Goal: Transaction & Acquisition: Obtain resource

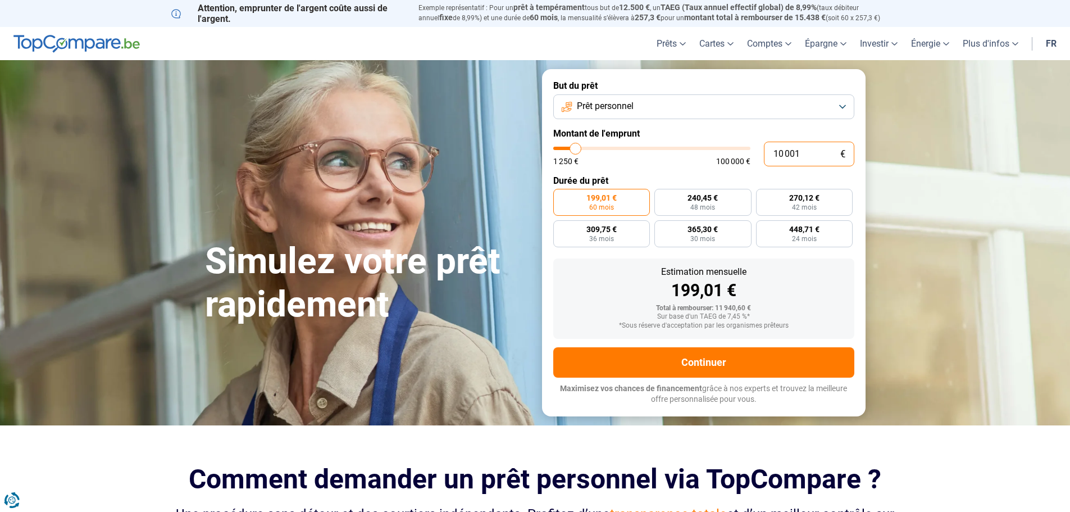
drag, startPoint x: 803, startPoint y: 152, endPoint x: 770, endPoint y: 154, distance: 32.7
click at [770, 154] on input "10 001" at bounding box center [809, 154] width 90 height 25
type input "1"
type input "1250"
type input "16"
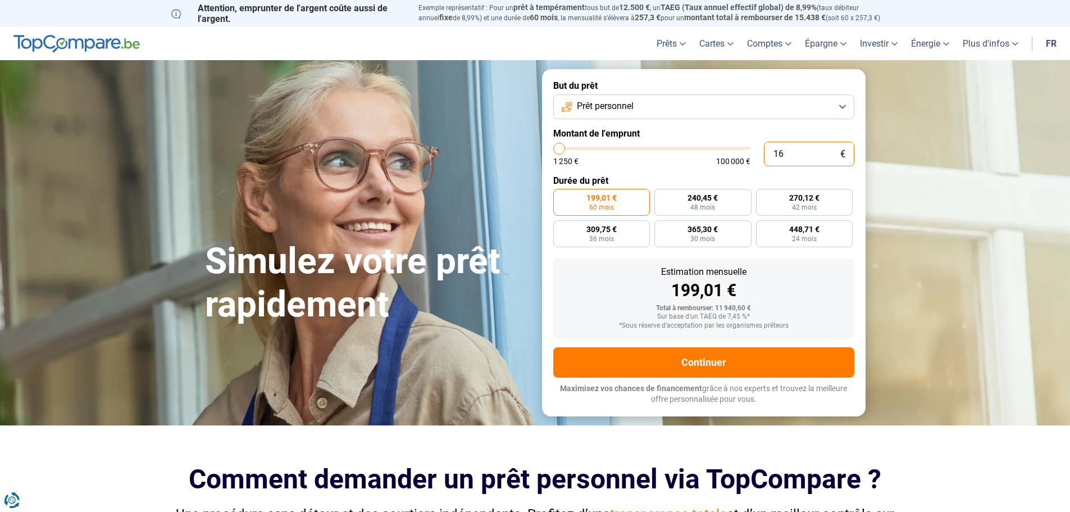
type input "1250"
type input "160"
type input "1250"
type input "1 600"
type input "1500"
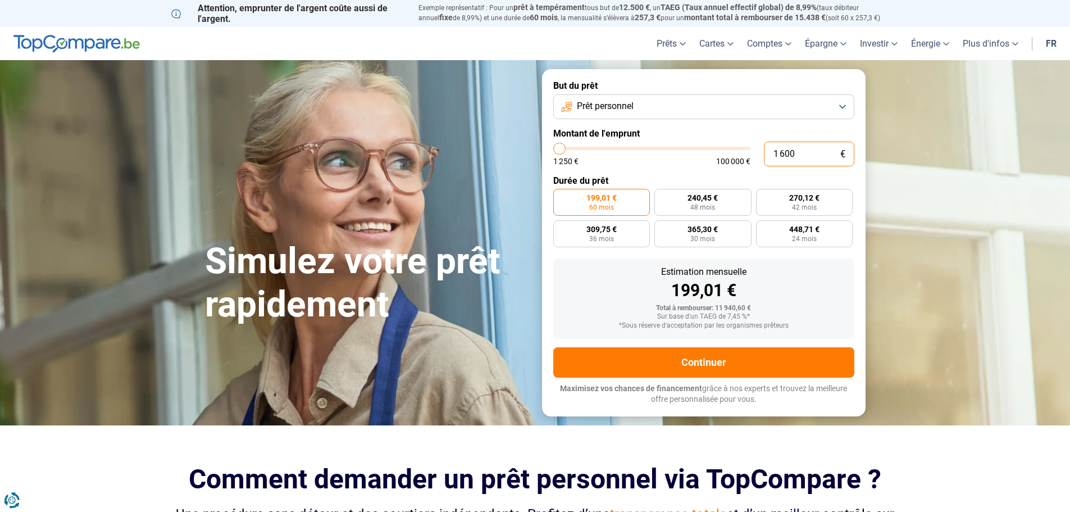
type input "16 000"
type input "16000"
radio input "false"
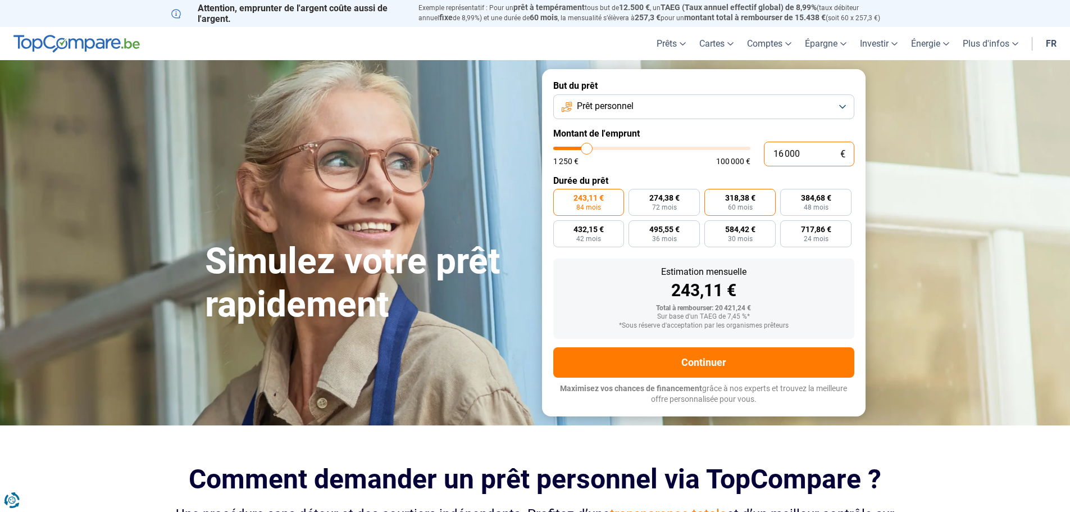
type input "16 000"
click at [752, 202] on label "318,38 € 60 mois" at bounding box center [739, 202] width 71 height 27
click at [712, 196] on input "318,38 € 60 mois" at bounding box center [707, 192] width 7 height 7
radio input "true"
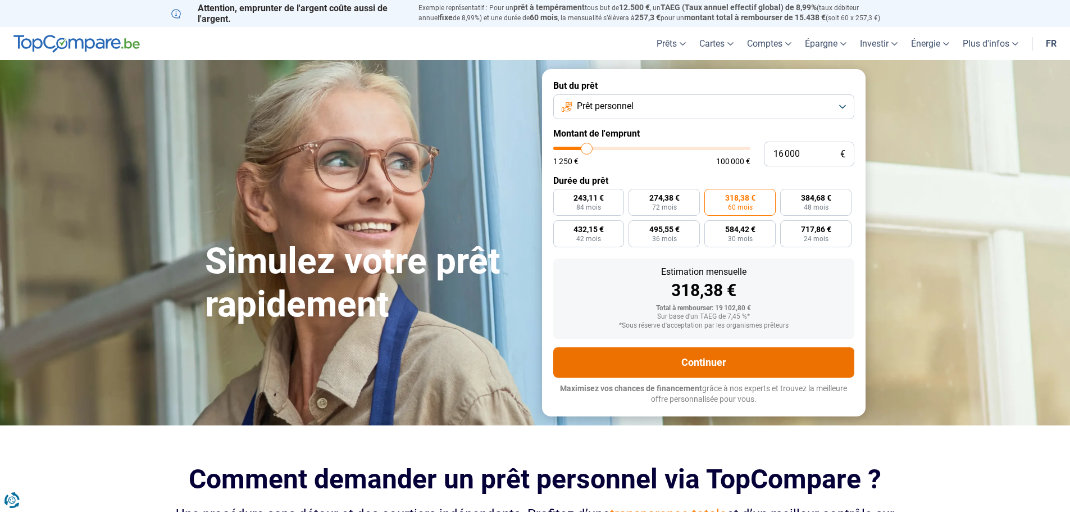
click at [708, 373] on button "Continuer" at bounding box center [703, 362] width 301 height 30
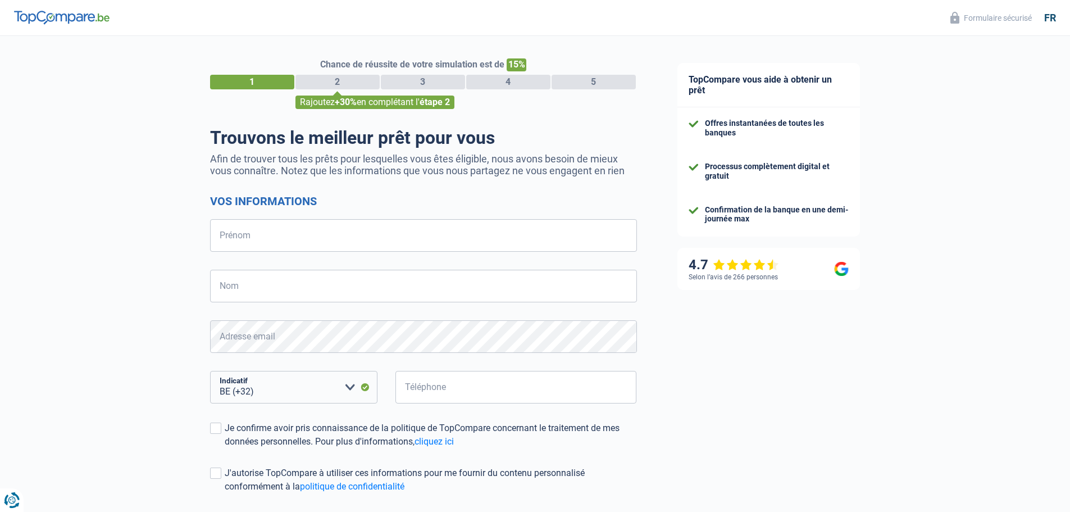
select select "32"
click at [426, 239] on input "Prénom" at bounding box center [423, 235] width 427 height 33
type input "Mary-Luz"
type input "Helguera-Rios"
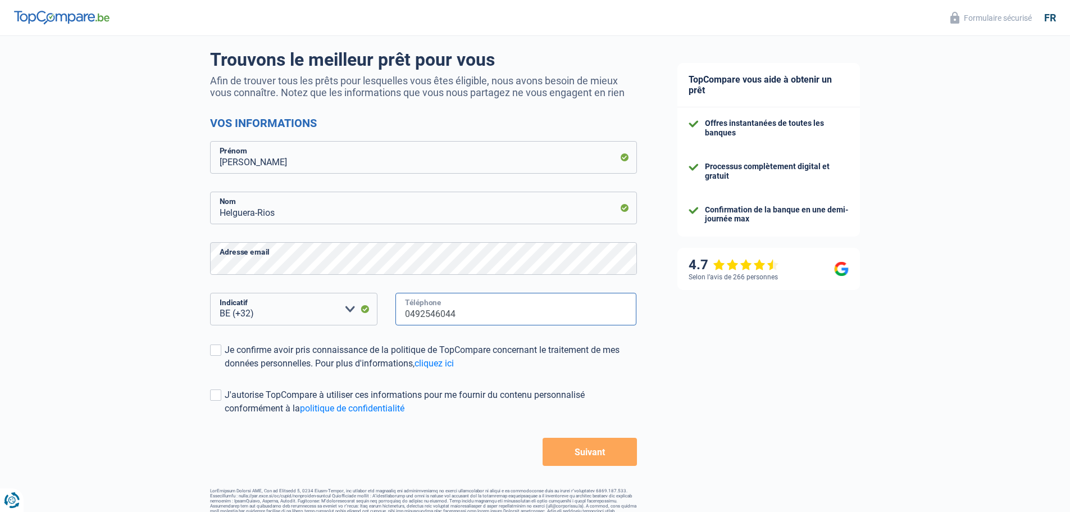
scroll to position [98, 0]
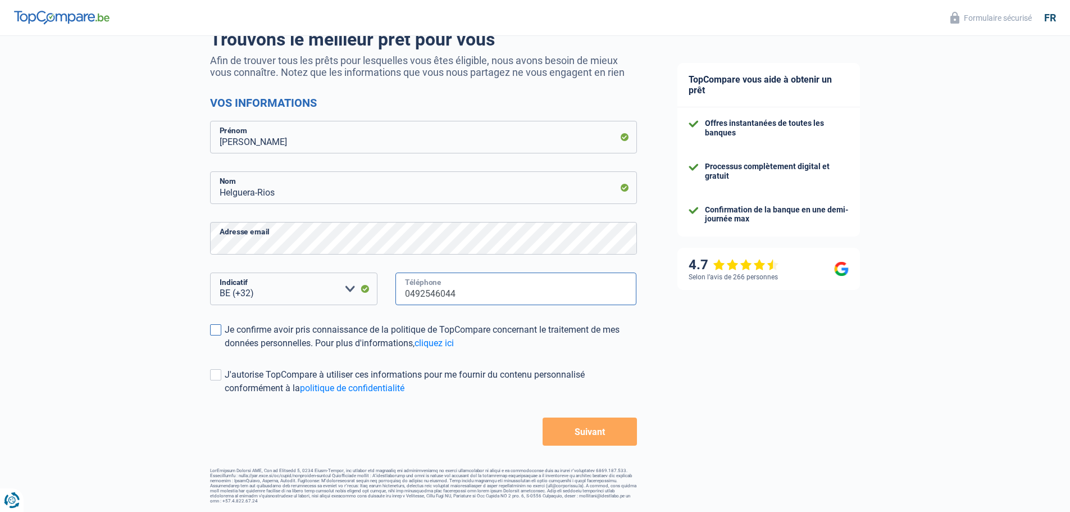
type input "0492546044"
click at [219, 333] on span at bounding box center [215, 329] width 11 height 11
click at [225, 350] on input "Je confirme avoir pris connaissance de la politique de TopCompare concernant le…" at bounding box center [225, 350] width 0 height 0
click at [217, 375] on span at bounding box center [215, 374] width 11 height 11
click at [225, 395] on input "J'autorise TopCompare à utiliser ces informations pour me fournir du contenu pe…" at bounding box center [225, 395] width 0 height 0
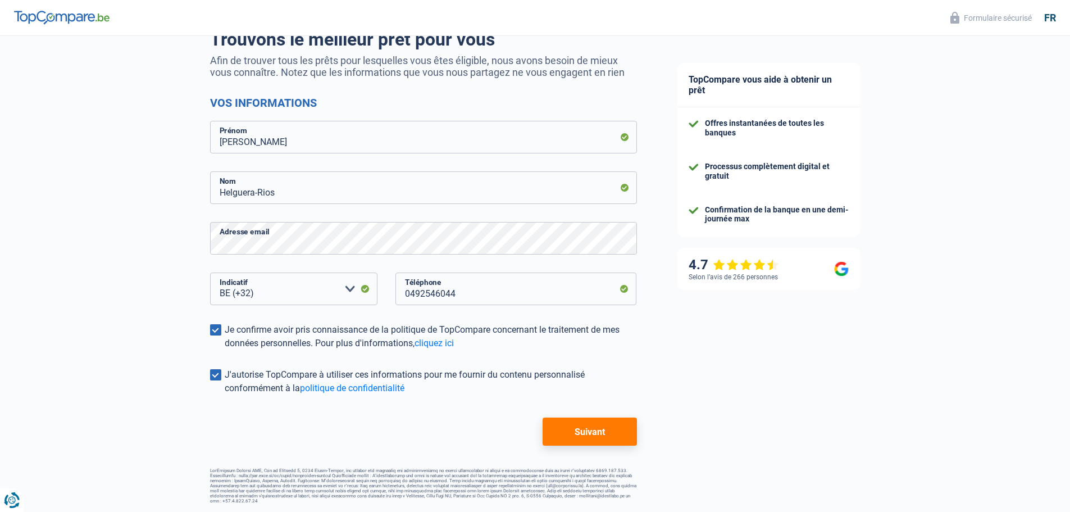
click at [612, 429] on button "Suivant" at bounding box center [590, 431] width 94 height 28
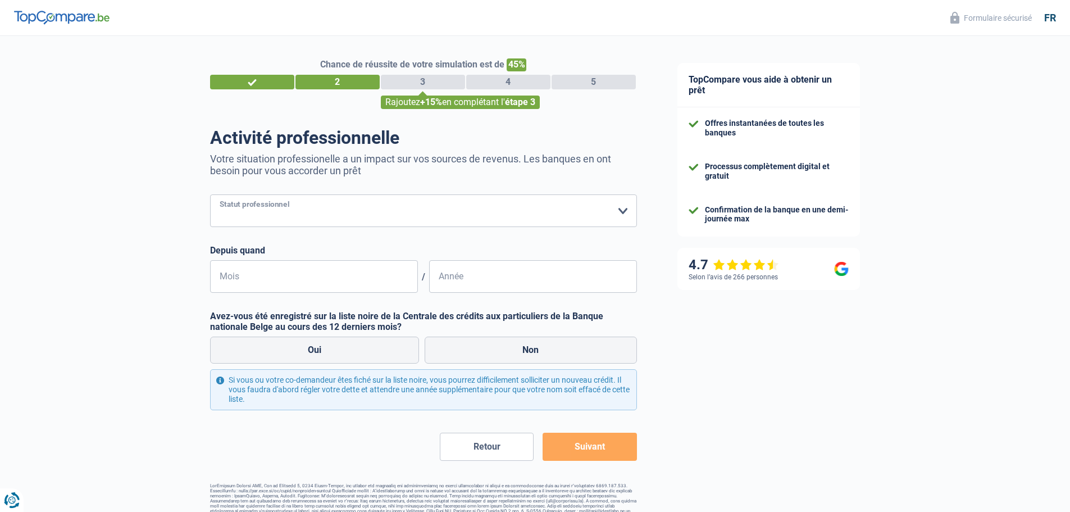
click at [626, 213] on select "Ouvrier Employé privé Employé public Invalide Indépendant Pensionné Chômeur Mut…" at bounding box center [423, 210] width 427 height 33
select select "privateEmployee"
click at [210, 195] on select "Ouvrier Employé privé Employé public Invalide Indépendant Pensionné Chômeur Mut…" at bounding box center [423, 210] width 427 height 33
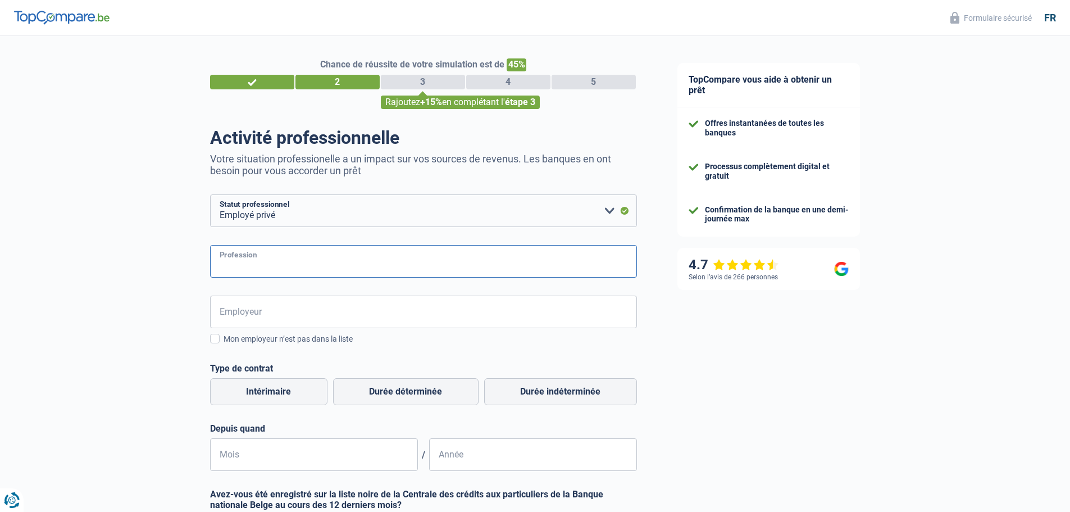
click at [287, 265] on input "Profession" at bounding box center [423, 261] width 427 height 33
type input "Gestionnaire des conventions financières"
click at [270, 310] on input "Employeur" at bounding box center [423, 311] width 427 height 33
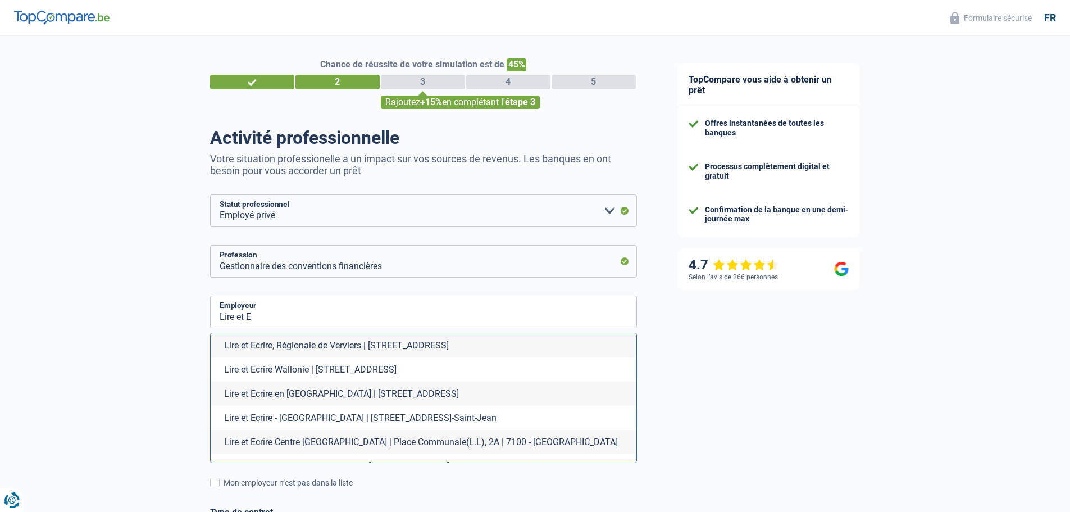
click at [363, 416] on li "Lire et Ecrire - Bruxelles | Rue de la Borne, 14 | 1080 - Molenbeek-Saint-Jean" at bounding box center [424, 417] width 426 height 24
type input "Lire et Ecrire - Bruxelles | Rue de la Borne, 14 | 1080 - Molenbeek-Saint-Jean"
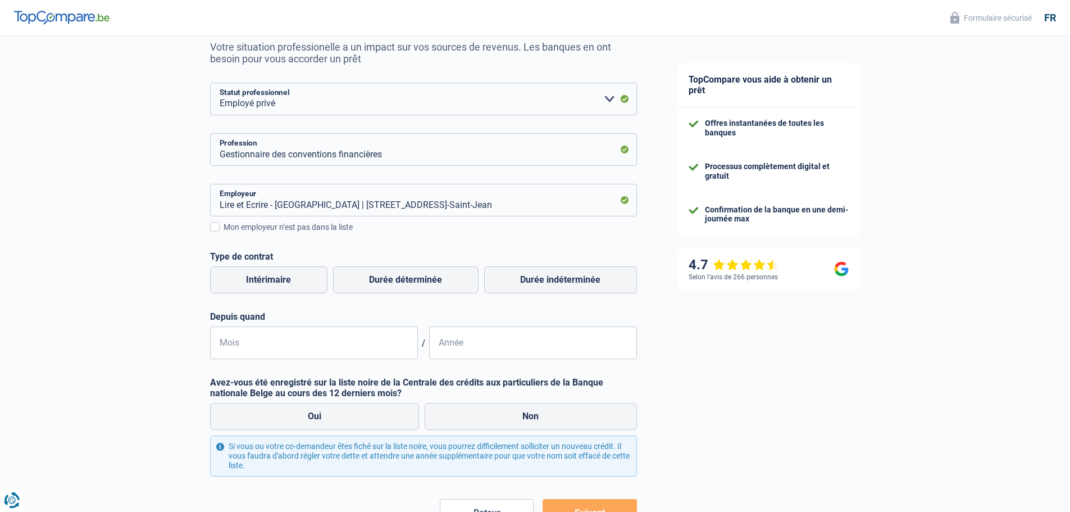
scroll to position [112, 0]
click at [550, 279] on label "Durée indéterminée" at bounding box center [560, 279] width 153 height 27
click at [550, 279] on input "Durée indéterminée" at bounding box center [560, 279] width 153 height 27
radio input "true"
click at [375, 341] on input "Mois" at bounding box center [314, 342] width 208 height 33
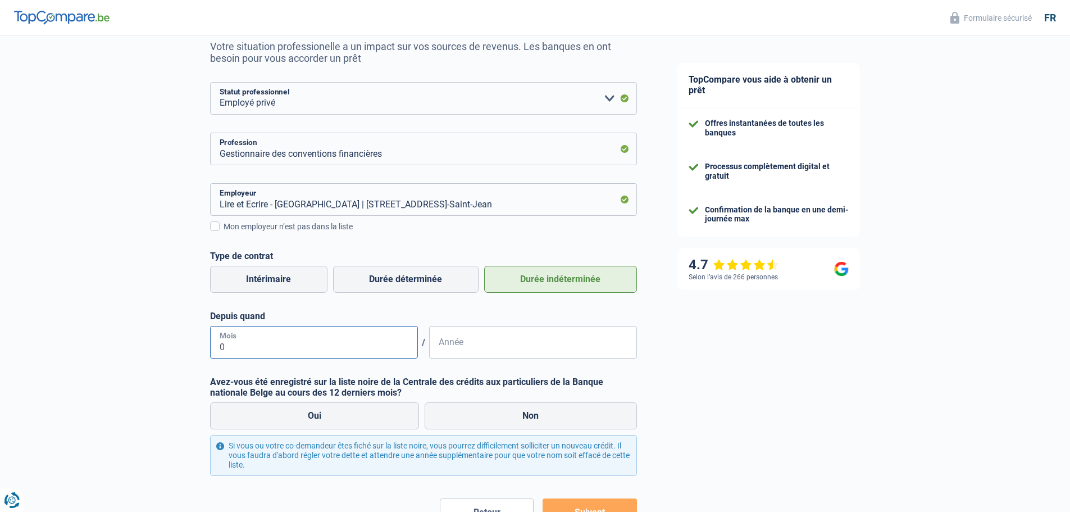
type input "08"
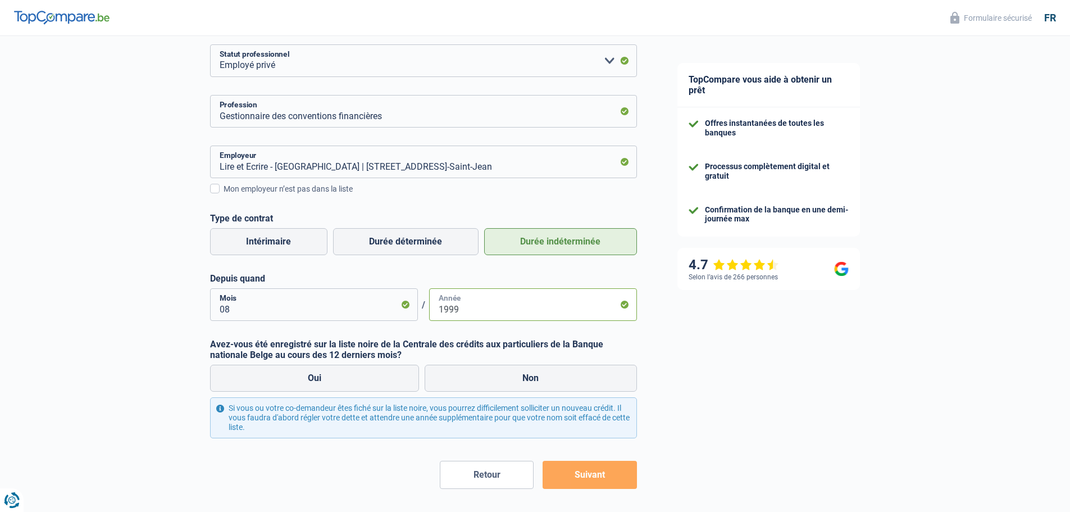
scroll to position [168, 0]
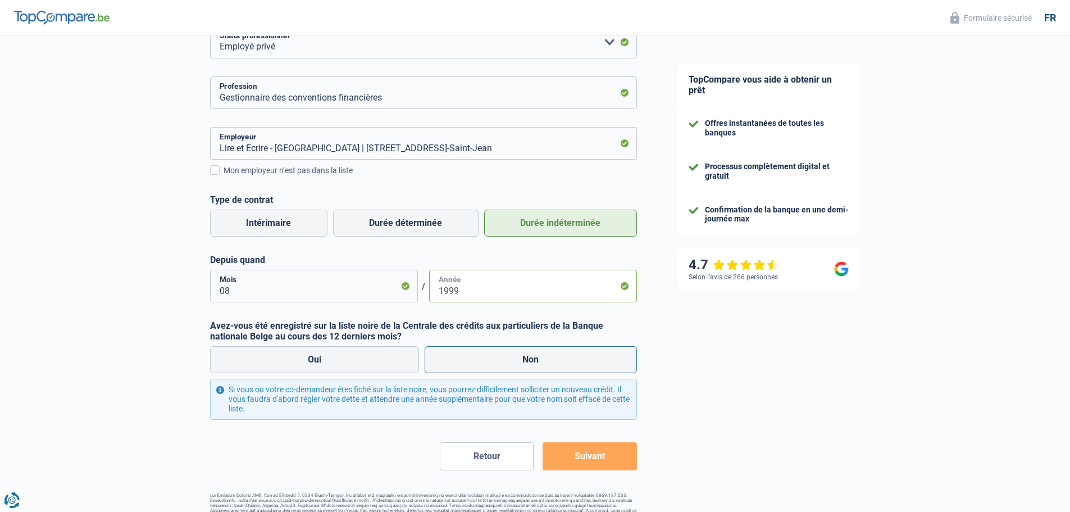
type input "1999"
click at [518, 364] on label "Non" at bounding box center [531, 359] width 212 height 27
click at [518, 364] on input "Non" at bounding box center [531, 359] width 212 height 27
radio input "true"
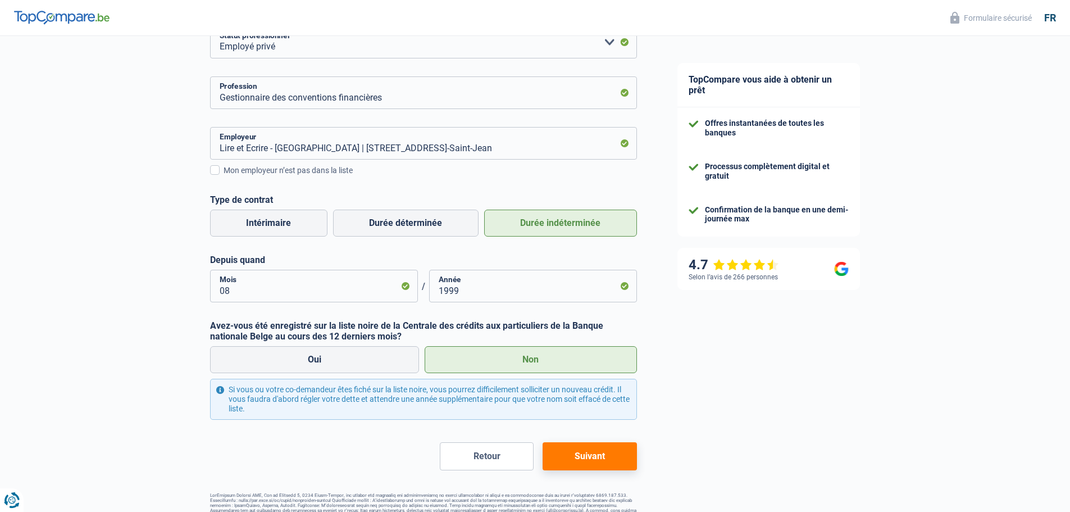
click at [610, 461] on button "Suivant" at bounding box center [590, 456] width 94 height 28
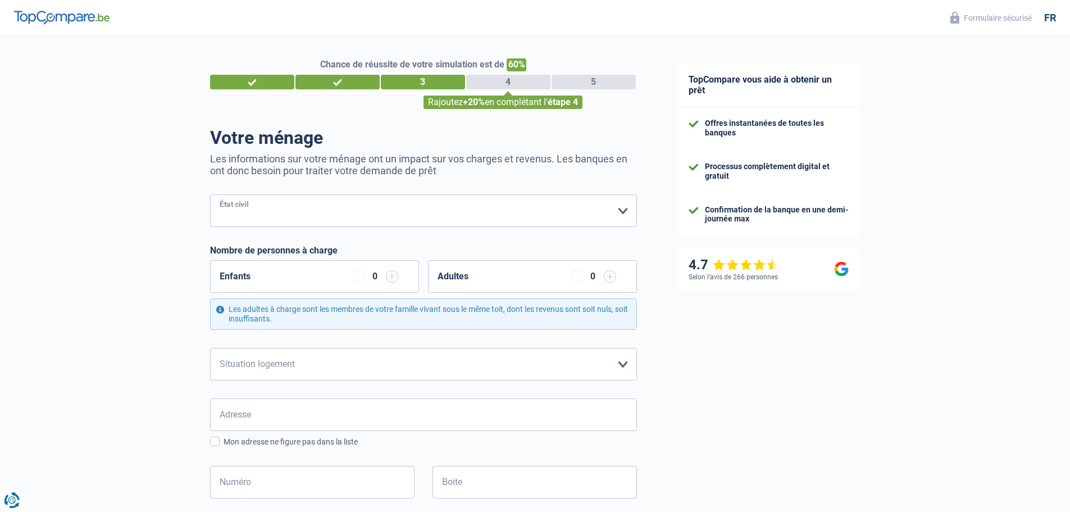
click at [623, 209] on select "Célibataire Marié(e) Cohabitant(e) légal(e) Divorcé(e) Veuf(ve) Séparé (de fait…" at bounding box center [423, 210] width 427 height 33
select select "single"
click at [210, 195] on select "Célibataire Marié(e) Cohabitant(e) légal(e) Divorcé(e) Veuf(ve) Séparé (de fait…" at bounding box center [423, 210] width 427 height 33
click at [625, 366] on select "Locataire Propriétaire avec prêt hypothécaire Propriétaire sans prêt hypothécai…" at bounding box center [423, 364] width 427 height 33
select select "rents"
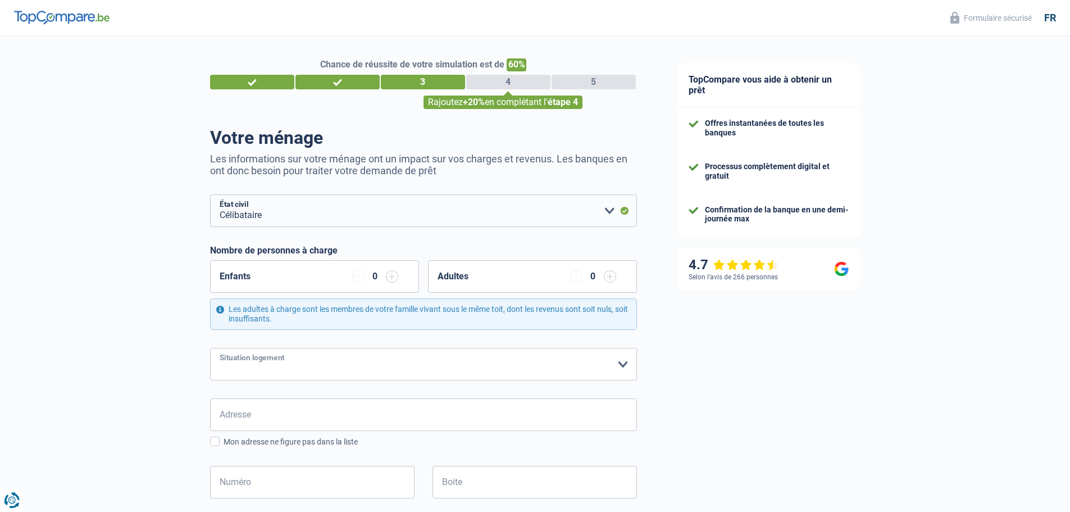
click at [210, 348] on select "Locataire Propriétaire avec prêt hypothécaire Propriétaire sans prêt hypothécai…" at bounding box center [423, 364] width 427 height 33
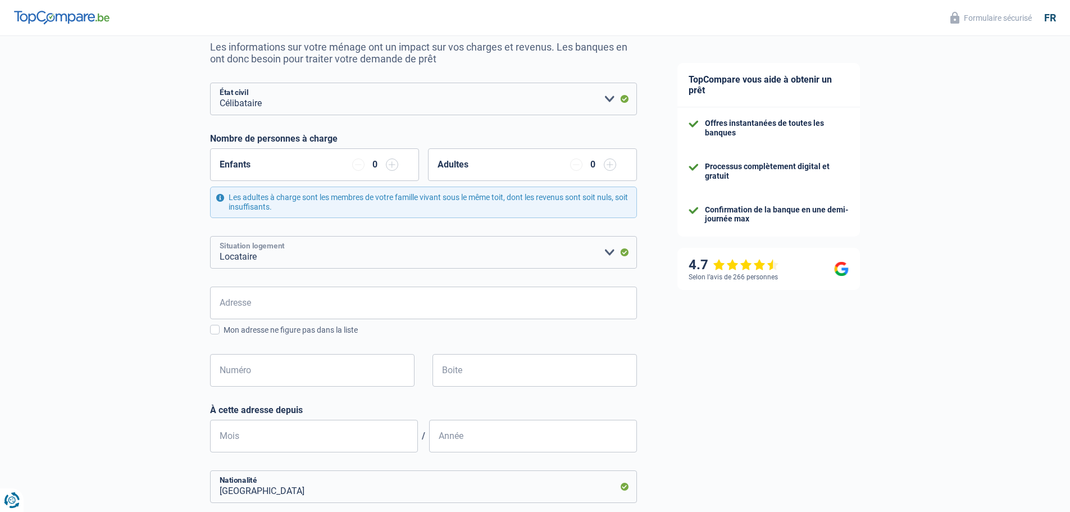
scroll to position [112, 0]
click at [339, 307] on input "Adresse" at bounding box center [423, 302] width 427 height 33
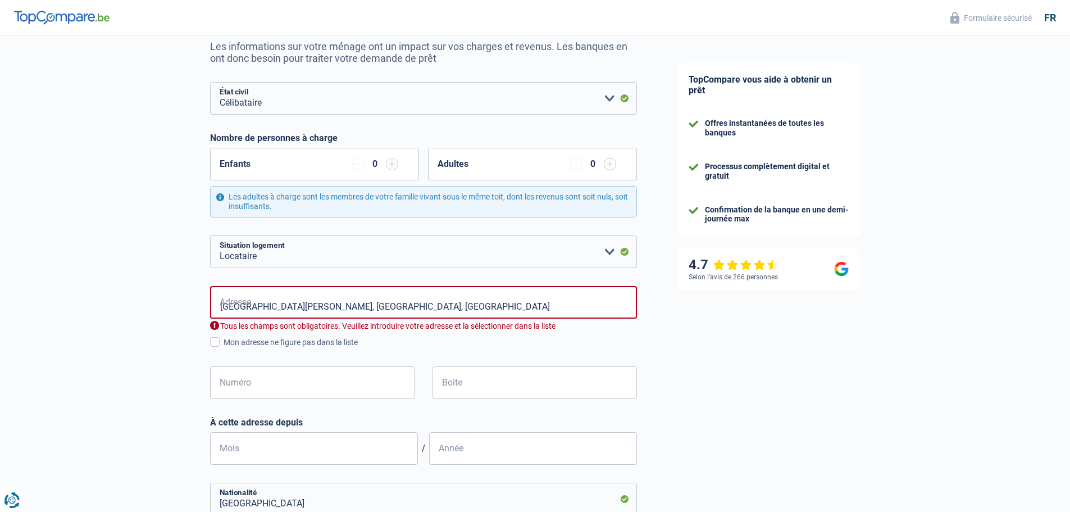
type input "Parc Jean Monnet, 1082, Berchem-Sainte-Agathe, BE"
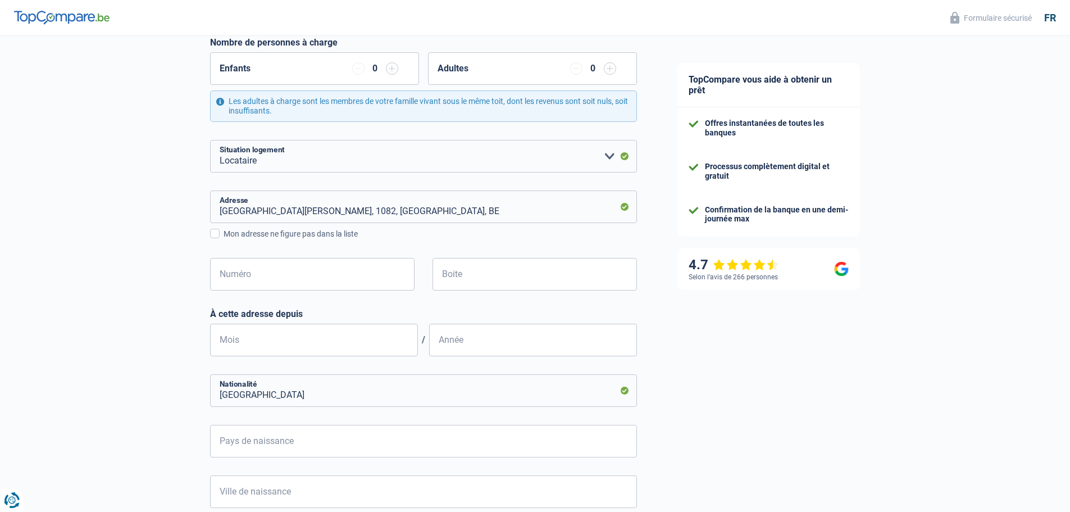
scroll to position [225, 0]
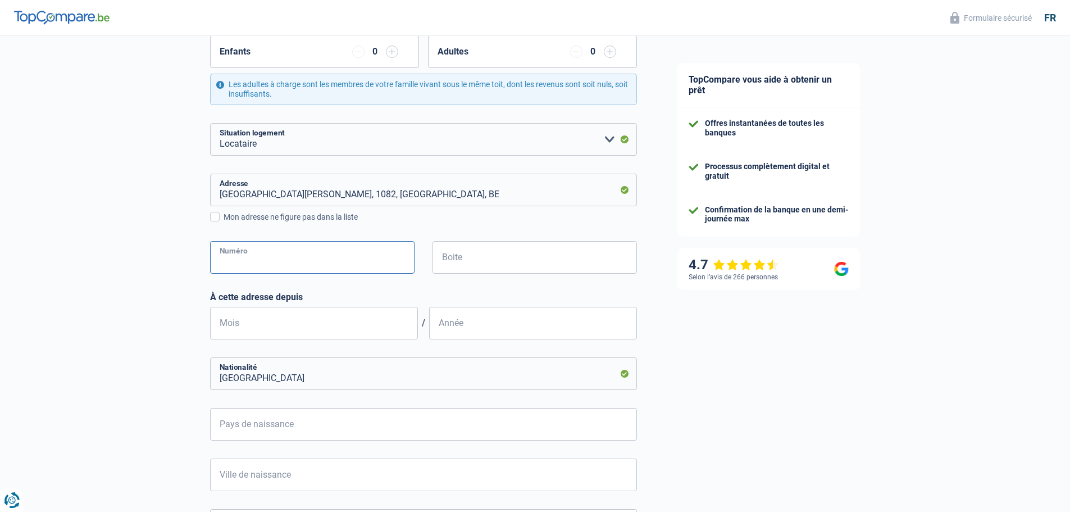
click at [300, 248] on input "Numéro" at bounding box center [312, 257] width 204 height 33
type input "1064"
click at [360, 334] on input "Mois" at bounding box center [314, 323] width 208 height 33
type input "02"
type input "2017"
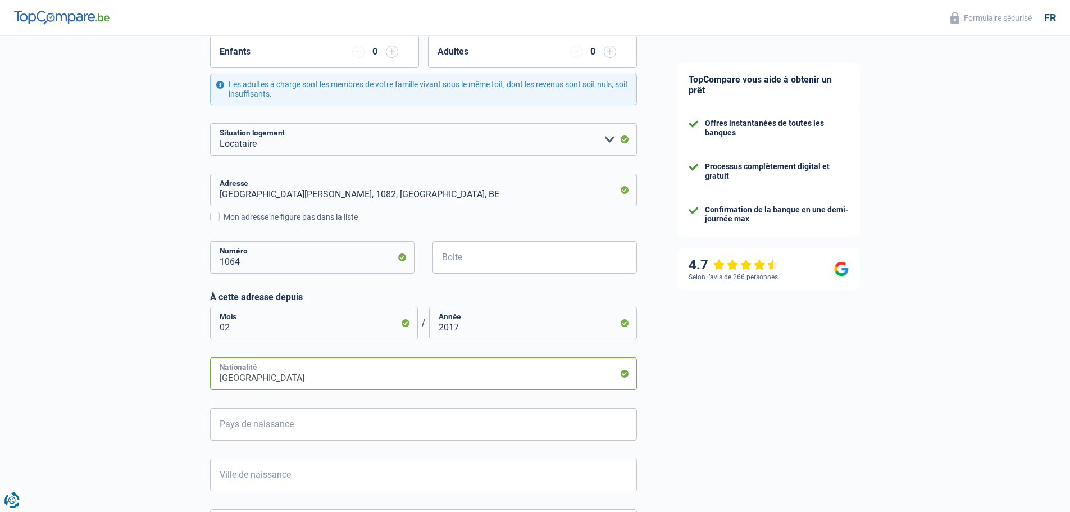
drag, startPoint x: 400, startPoint y: 378, endPoint x: 285, endPoint y: 390, distance: 116.3
click at [285, 390] on input "Belgique" at bounding box center [423, 373] width 427 height 33
drag, startPoint x: 261, startPoint y: 378, endPoint x: 213, endPoint y: 386, distance: 48.4
click at [213, 386] on input "Belgique" at bounding box center [423, 373] width 427 height 33
type input "e"
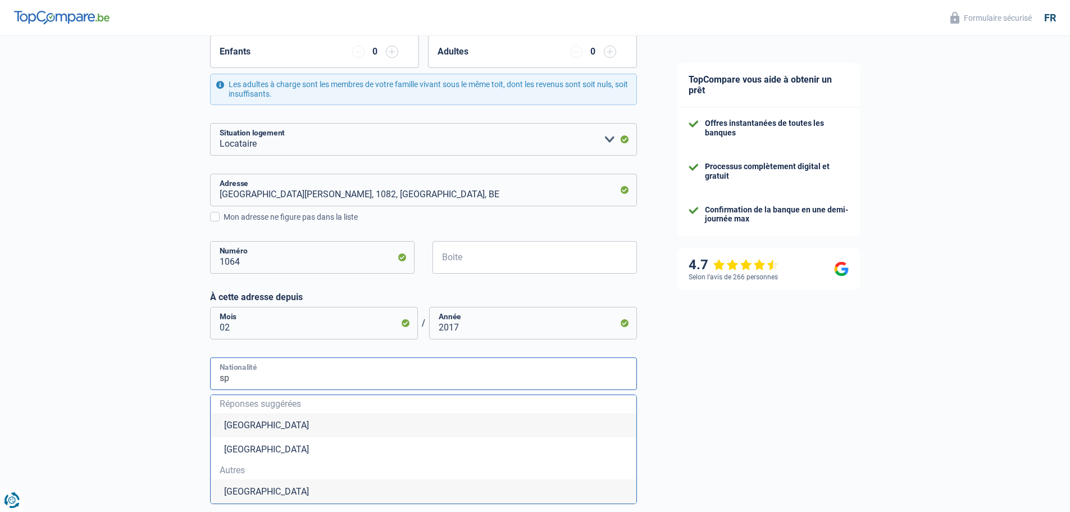
type input "s"
click at [247, 490] on li "Espagne" at bounding box center [424, 491] width 426 height 24
type input "Espagne"
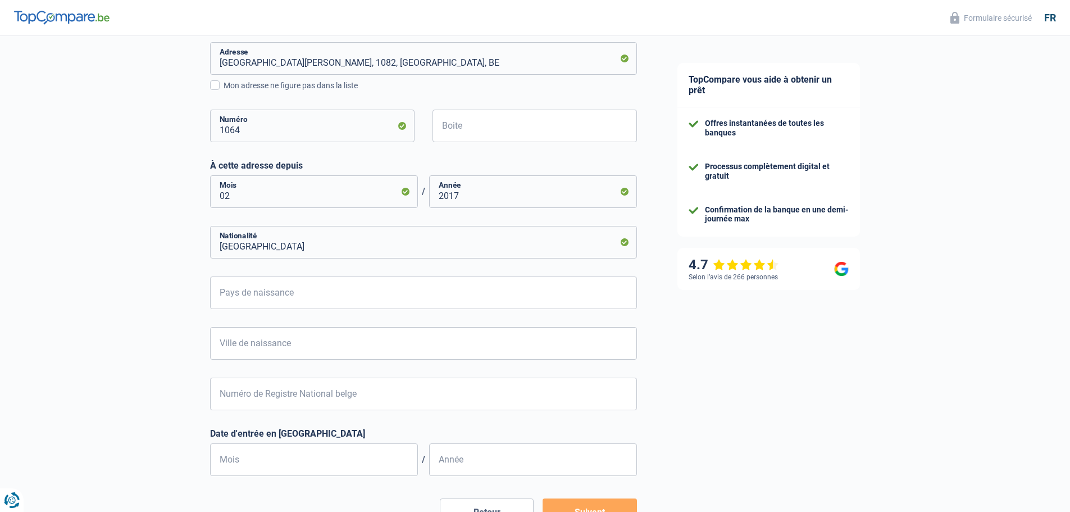
scroll to position [393, 0]
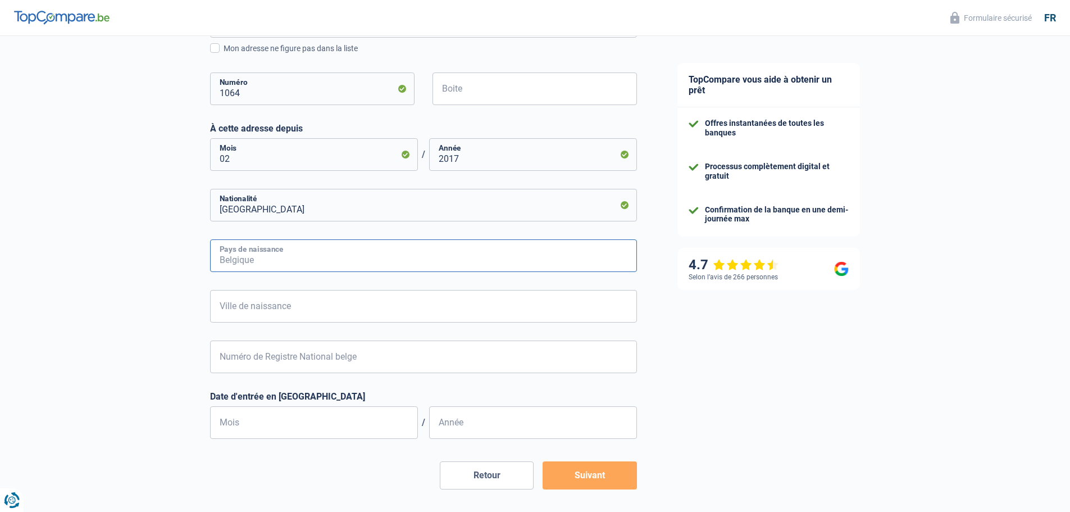
click at [528, 261] on input "Pays de naissance" at bounding box center [423, 255] width 427 height 33
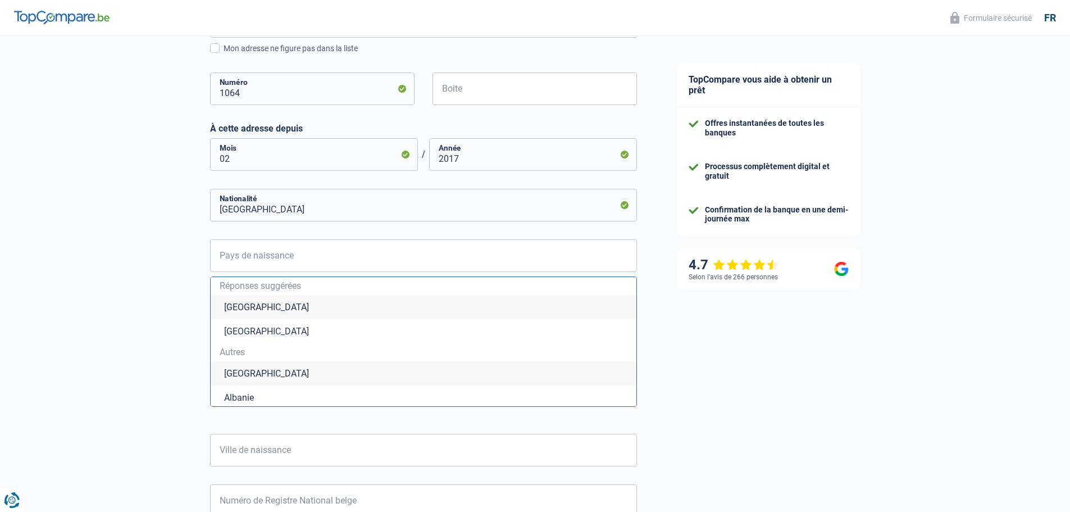
click at [280, 305] on li "Belgique" at bounding box center [424, 307] width 426 height 24
type input "Belgique"
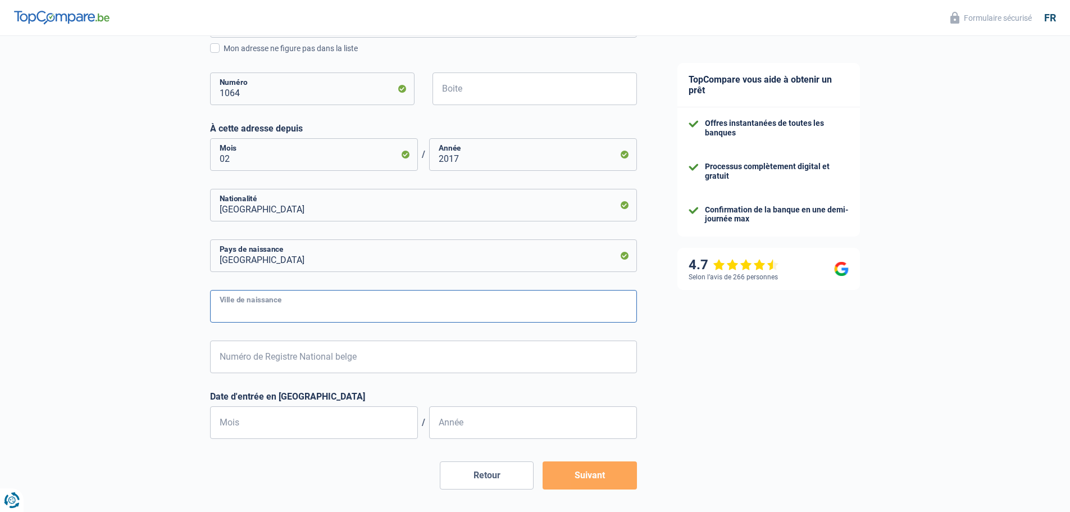
click at [276, 309] on input "Ville de naissance" at bounding box center [423, 306] width 427 height 33
type input "charleroi"
click at [263, 360] on input "Numéro de Registre National belge" at bounding box center [423, 356] width 427 height 33
type input "66.06.22-388.89"
click at [276, 415] on input "Mois" at bounding box center [314, 422] width 208 height 33
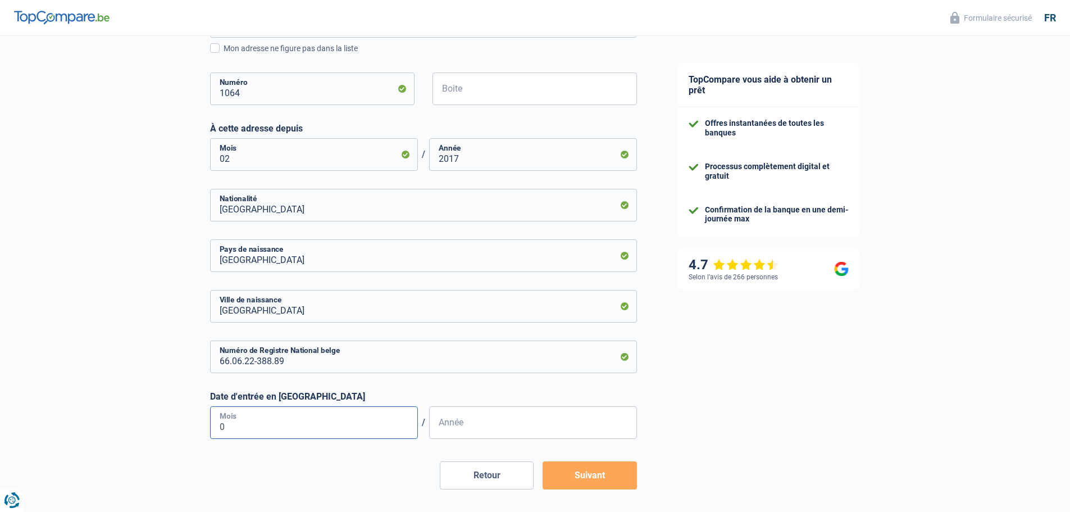
type input "06"
type input "1966"
click at [620, 480] on button "Suivant" at bounding box center [590, 475] width 94 height 28
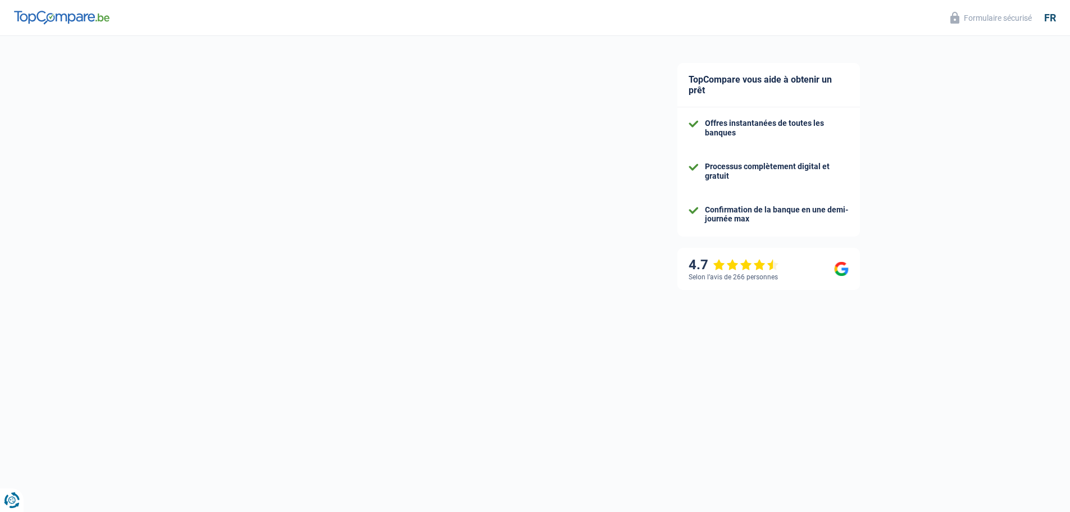
select select "netSalary"
select select "mealVouchers"
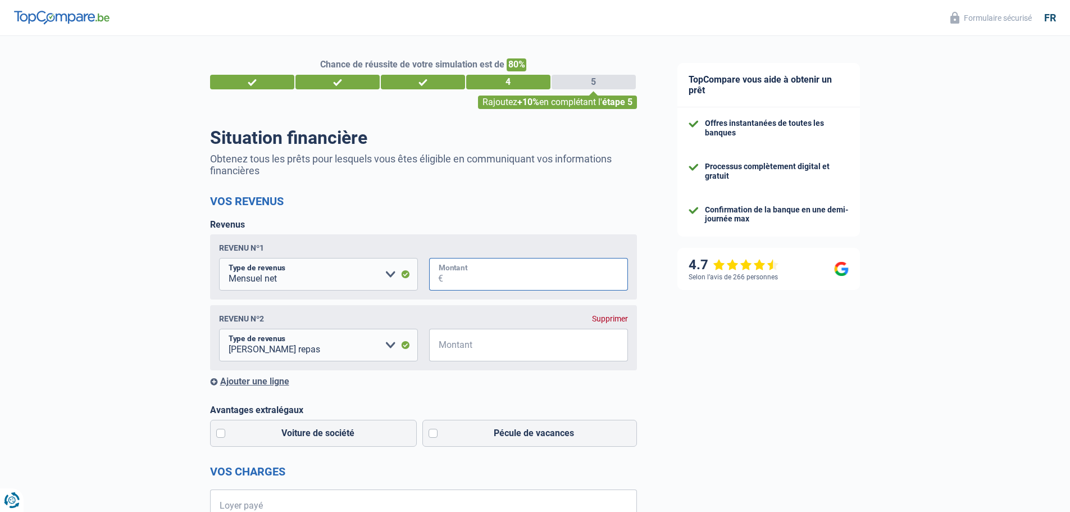
click at [514, 273] on input "Montant" at bounding box center [535, 274] width 185 height 33
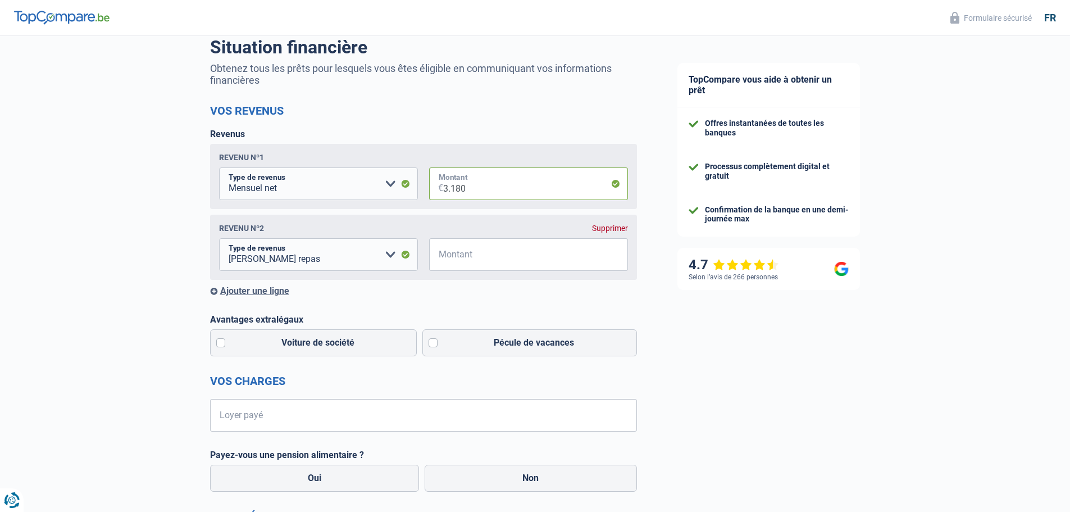
scroll to position [112, 0]
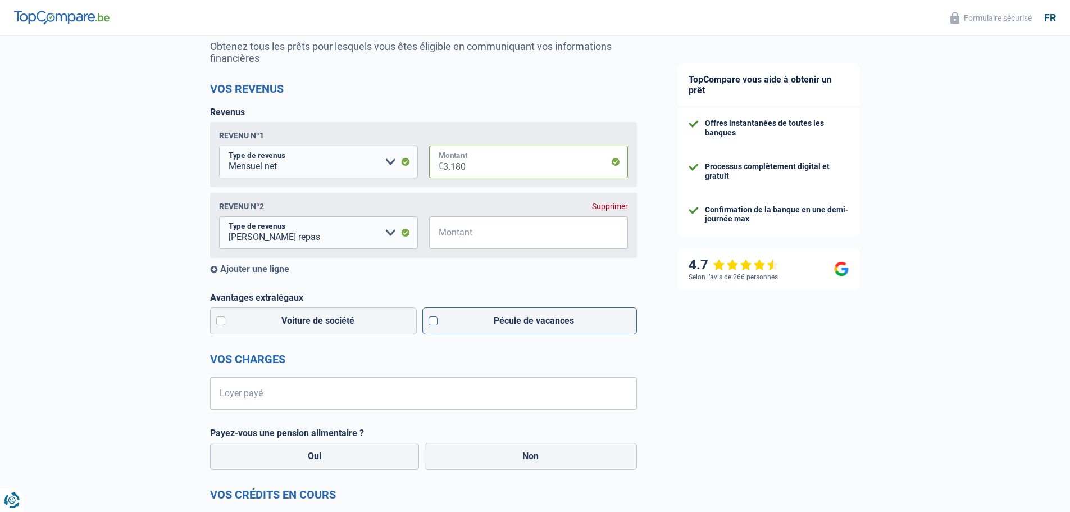
type input "3.180"
click at [431, 324] on label "Pécule de vacances" at bounding box center [529, 320] width 215 height 27
click at [431, 324] on input "Pécule de vacances" at bounding box center [529, 320] width 215 height 27
checkbox input "true"
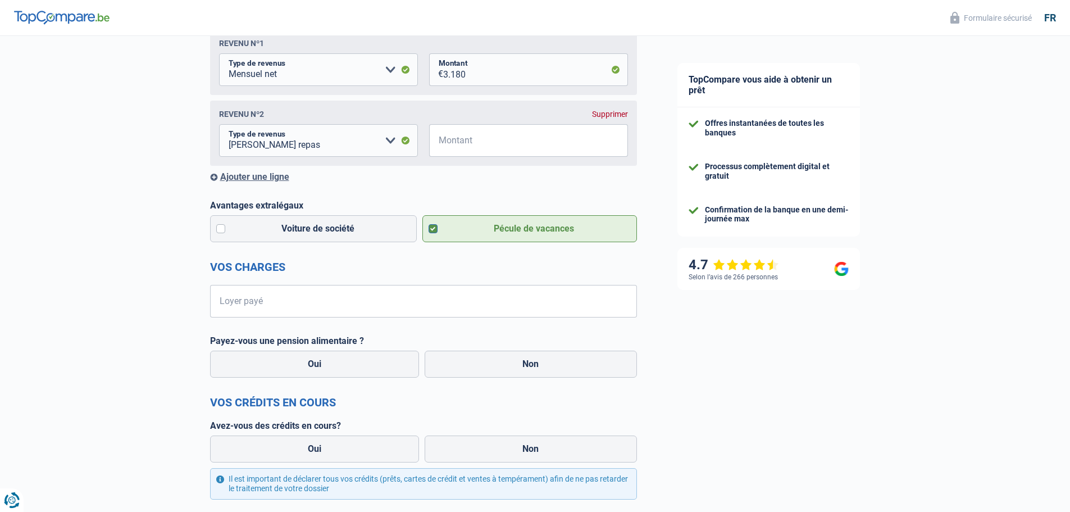
scroll to position [225, 0]
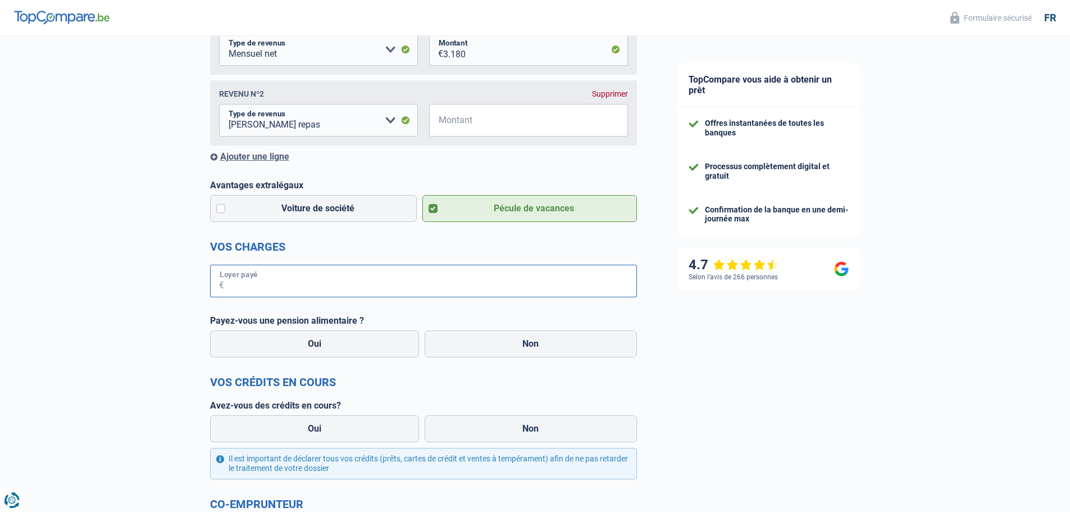
click at [265, 270] on input "Loyer payé" at bounding box center [430, 281] width 413 height 33
type input "790"
click at [561, 348] on label "Non" at bounding box center [531, 343] width 212 height 27
click at [561, 348] on input "Non" at bounding box center [531, 343] width 212 height 27
radio input "true"
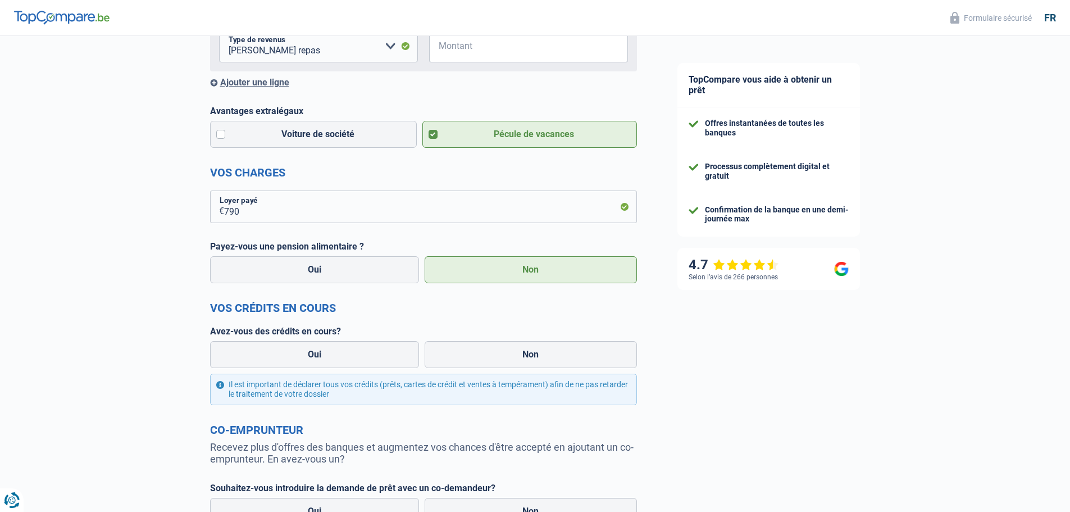
scroll to position [337, 0]
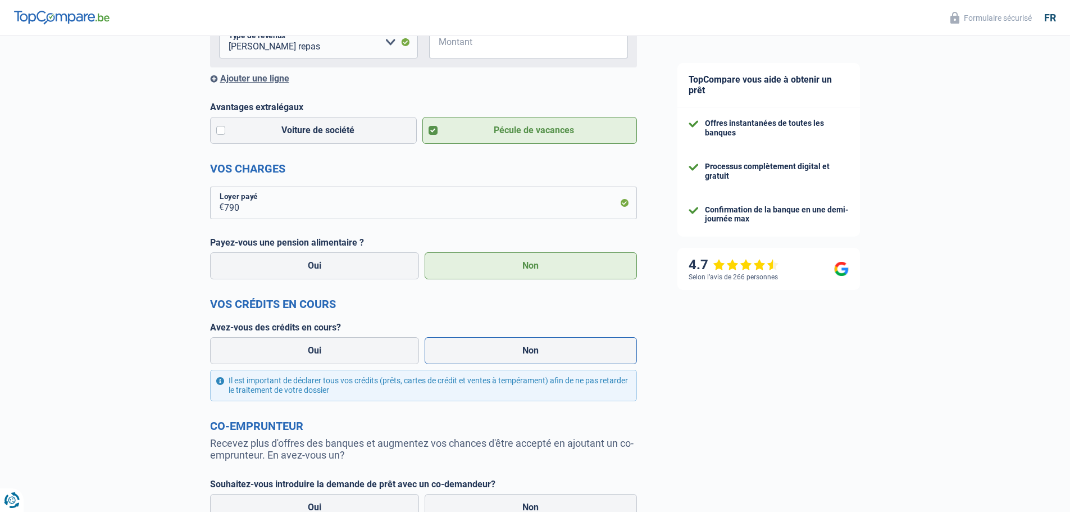
click at [541, 357] on label "Non" at bounding box center [531, 350] width 212 height 27
click at [541, 357] on input "Non" at bounding box center [531, 350] width 212 height 27
radio input "true"
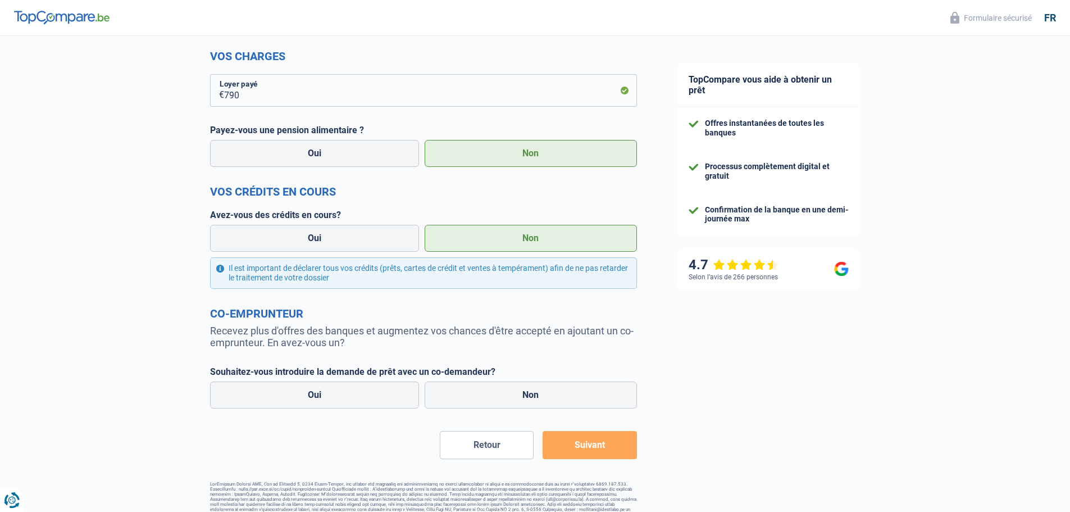
scroll to position [465, 0]
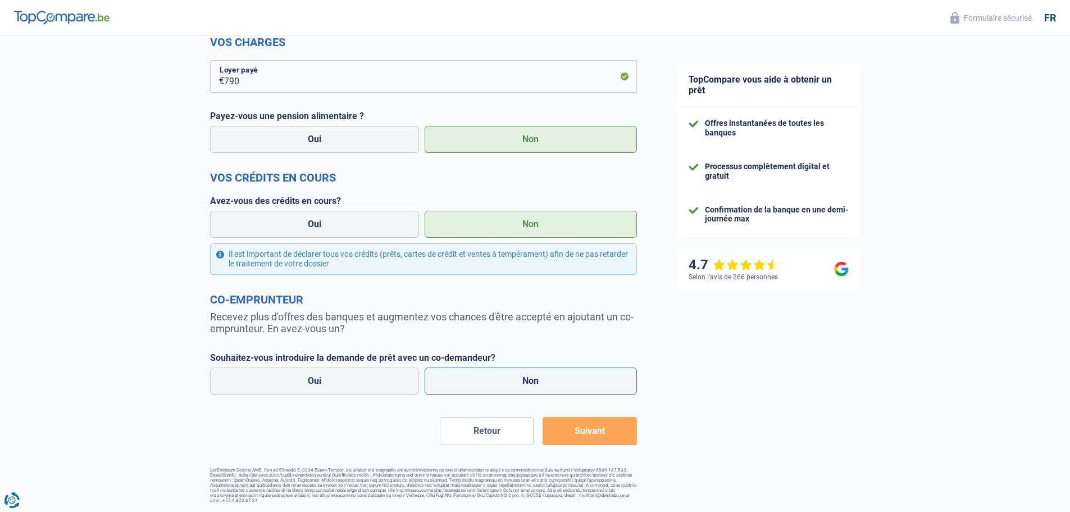
click at [559, 386] on label "Non" at bounding box center [531, 380] width 212 height 27
click at [559, 386] on input "Non" at bounding box center [531, 380] width 212 height 27
radio input "true"
click at [603, 431] on button "Suivant" at bounding box center [590, 431] width 94 height 28
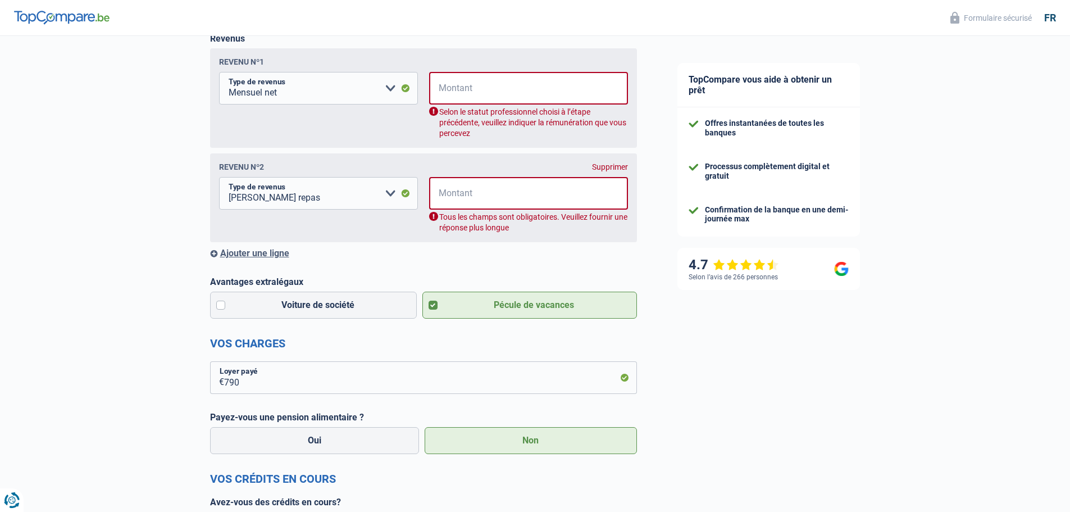
scroll to position [182, 0]
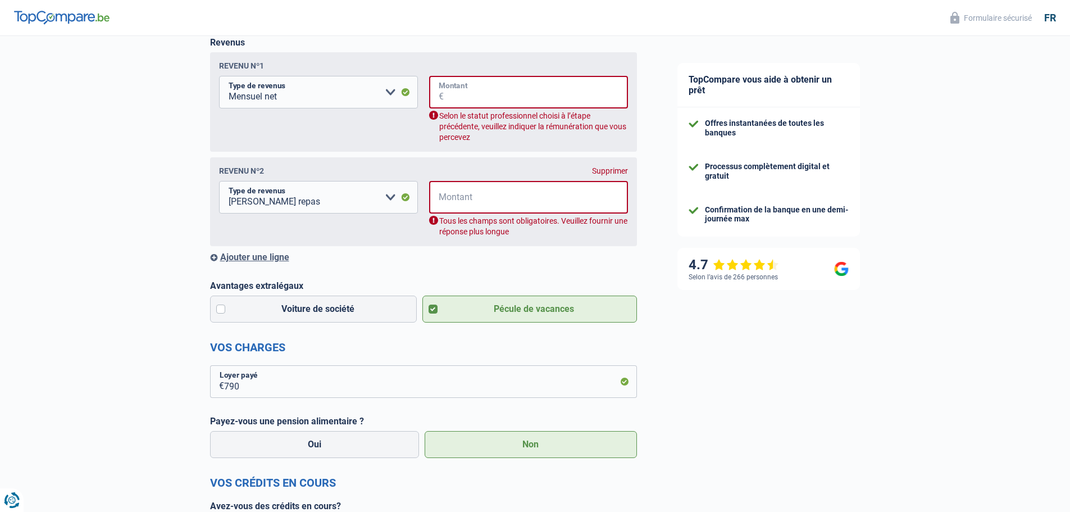
click at [504, 94] on input "Montant" at bounding box center [536, 92] width 184 height 33
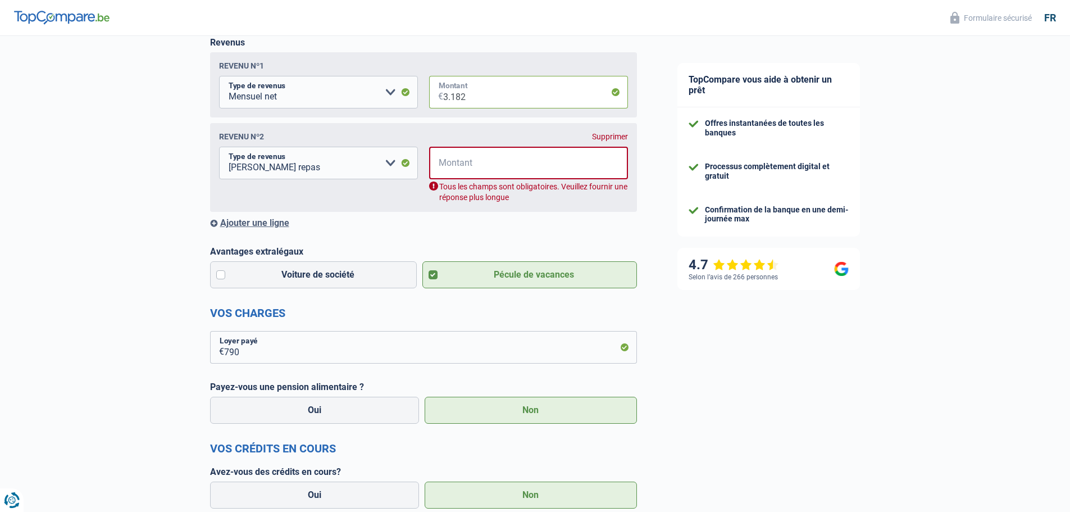
type input "3.182"
click at [496, 168] on input "Montant" at bounding box center [536, 163] width 184 height 33
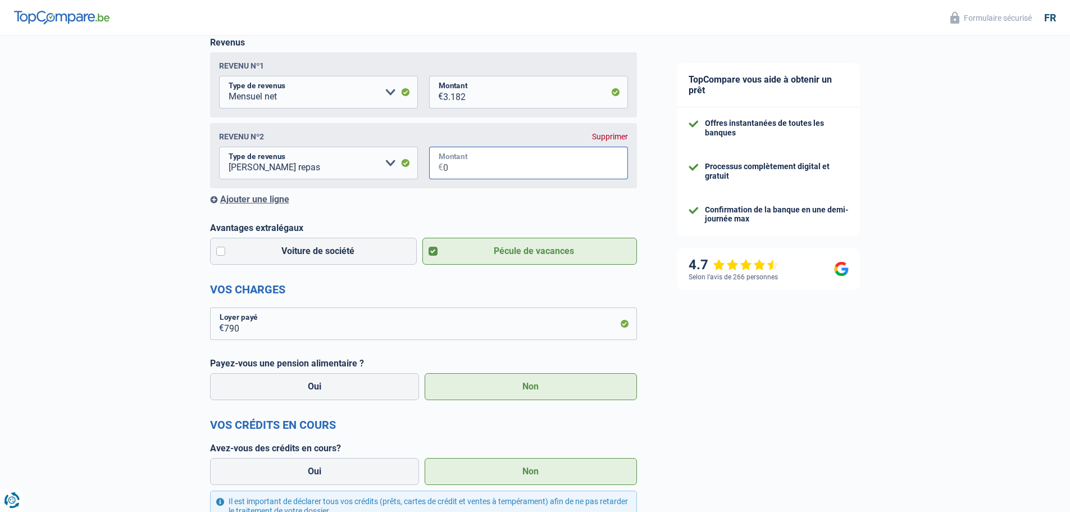
type input "0"
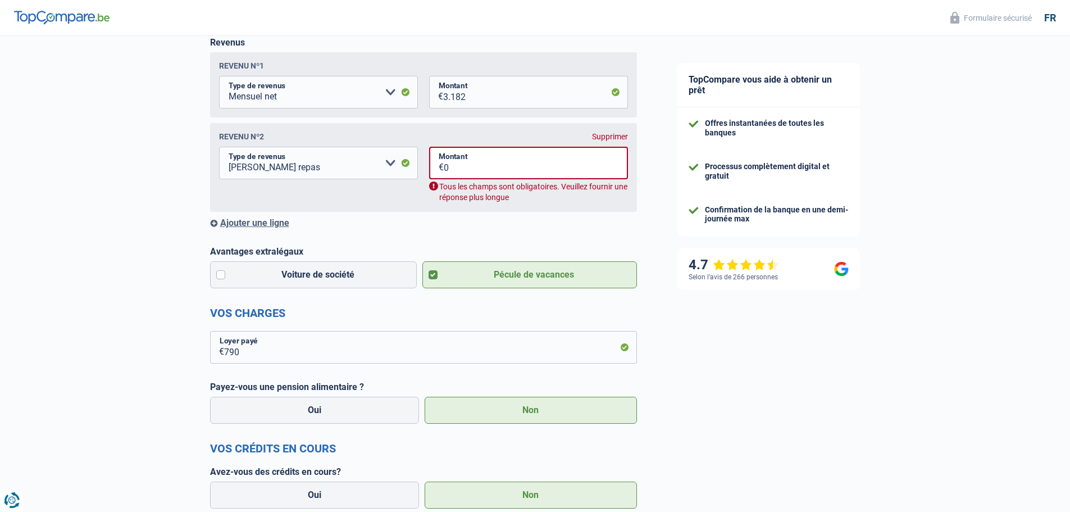
click at [68, 195] on div "Chance de réussite de votre simulation est de 80% 1 2 3 4 5 Rajoutez +10% en co…" at bounding box center [328, 313] width 657 height 928
click at [467, 168] on input "0" at bounding box center [536, 163] width 184 height 33
click at [408, 165] on select "Allocation d'handicap Allocations chômage Allocations familiales Chèques repas …" at bounding box center [318, 163] width 199 height 33
click at [406, 162] on select "Allocation d'handicap Allocations chômage Allocations familiales Chèques repas …" at bounding box center [318, 163] width 199 height 33
click at [613, 136] on div "Supprimer" at bounding box center [610, 136] width 36 height 9
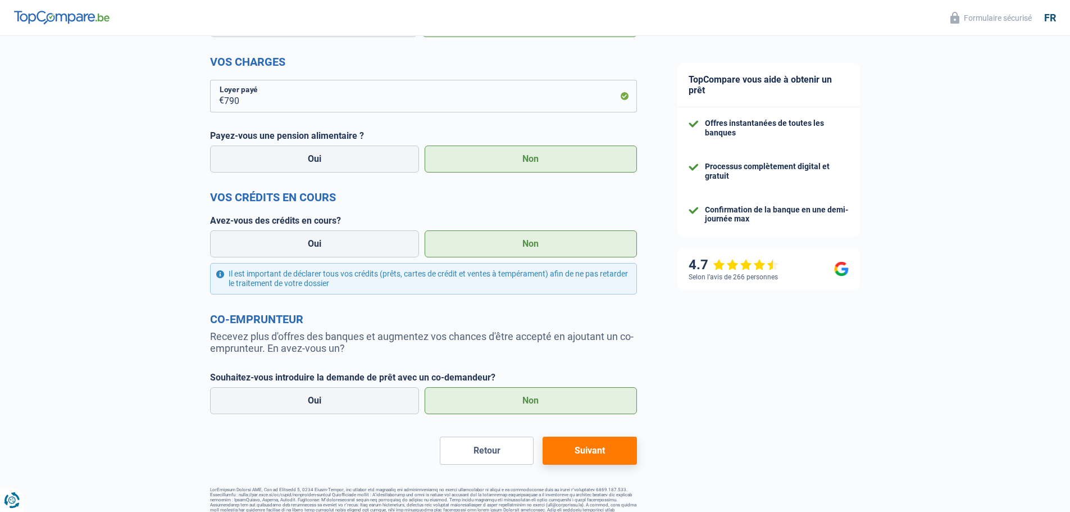
scroll to position [359, 0]
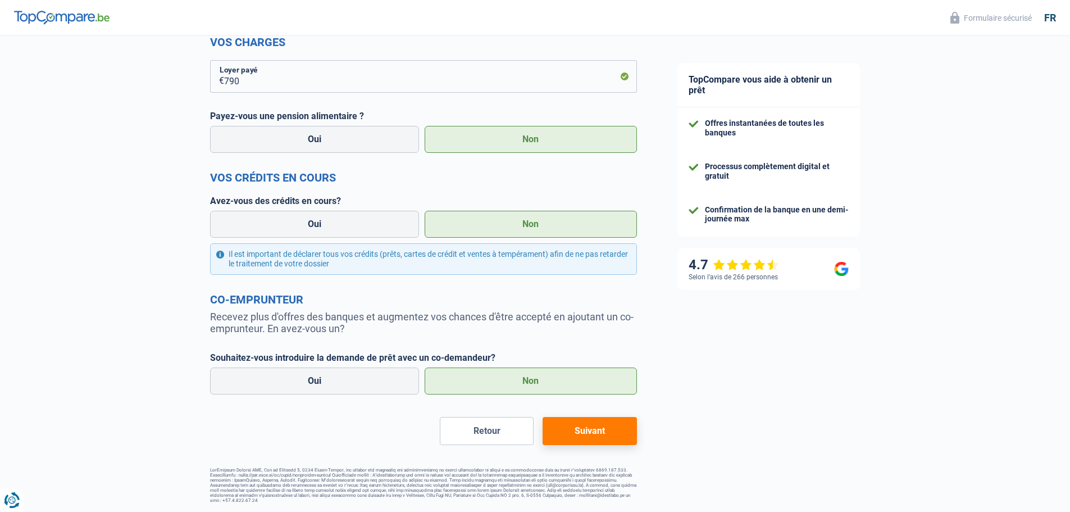
click at [601, 432] on button "Suivant" at bounding box center [590, 431] width 94 height 28
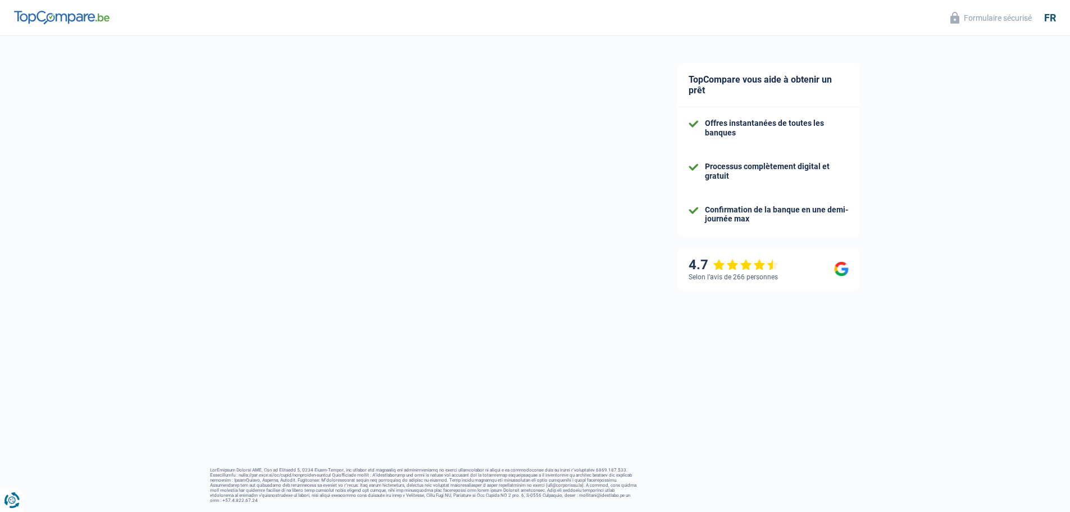
select select "84"
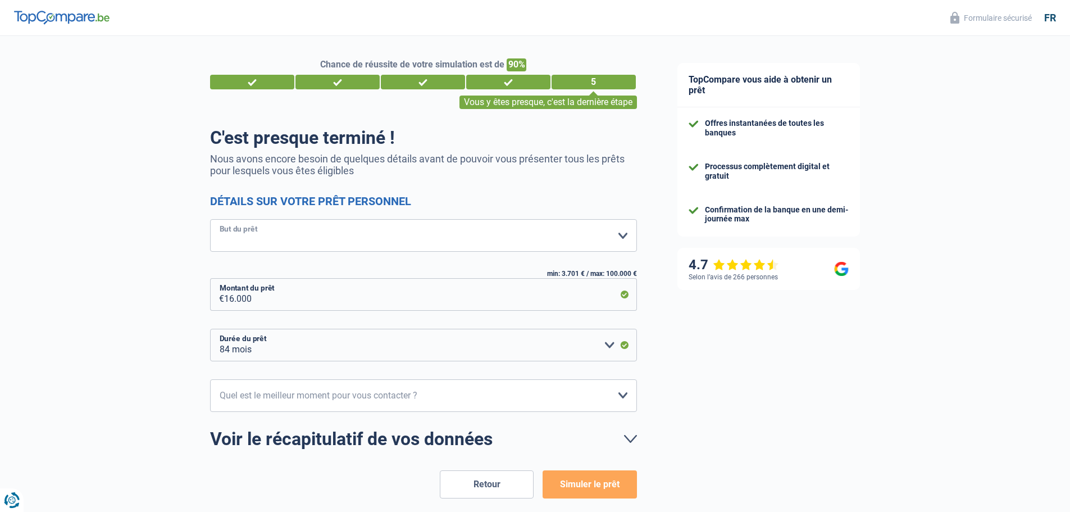
click at [624, 234] on select "Confort maison: meubles, textile, peinture, électroménager, outillage non-profe…" at bounding box center [423, 235] width 427 height 33
select select "household"
click at [210, 220] on select "Confort maison: meubles, textile, peinture, électroménager, outillage non-profe…" at bounding box center [423, 235] width 427 height 33
click at [609, 347] on select "12 mois 18 mois 24 mois 30 mois 36 mois 42 mois 48 mois 60 mois 72 mois 84 mois…" at bounding box center [423, 345] width 427 height 33
select select "60"
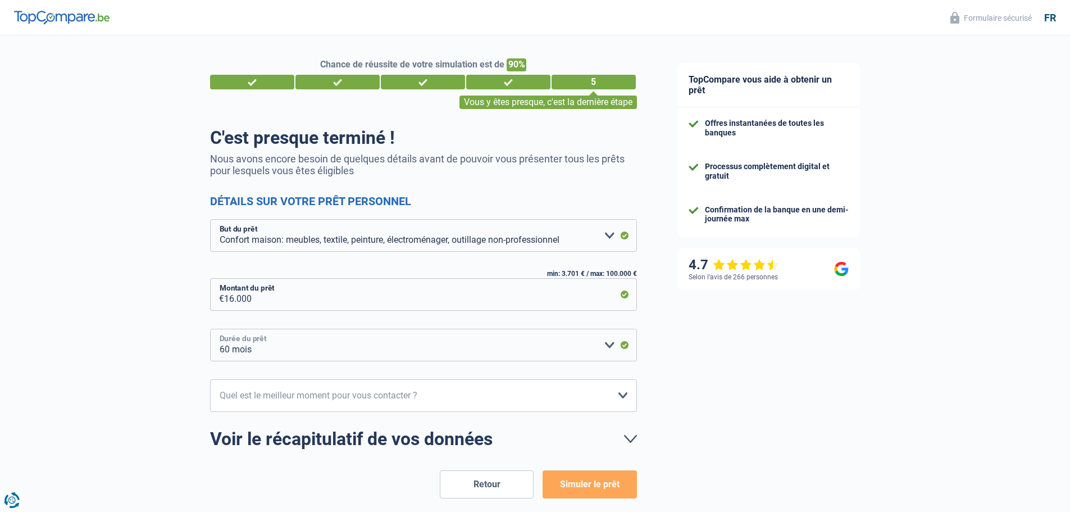
click at [210, 329] on select "12 mois 18 mois 24 mois 30 mois 36 mois 42 mois 48 mois 60 mois 72 mois 84 mois…" at bounding box center [423, 345] width 427 height 33
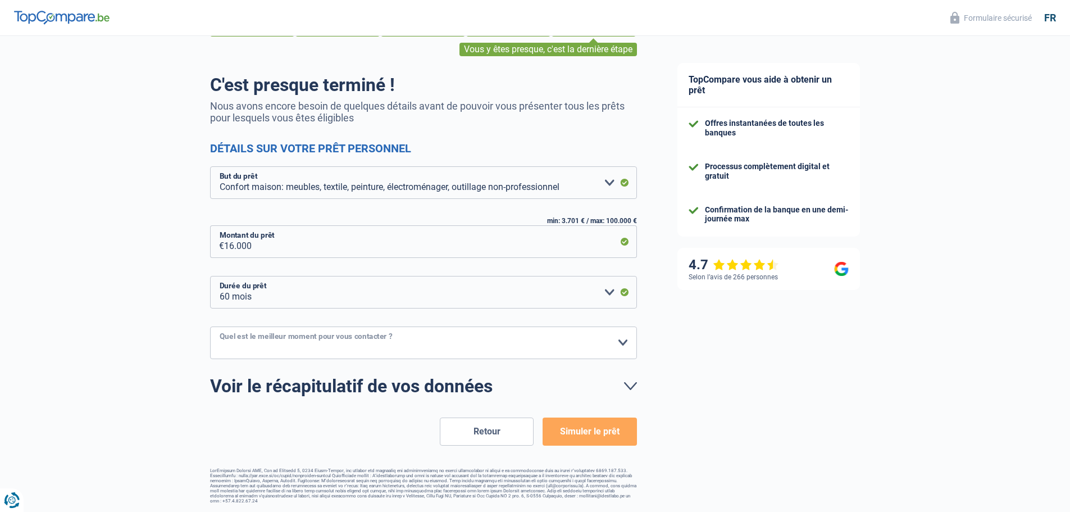
click at [624, 345] on select "10h-12h 12h-14h 14h-16h 16h-18h Veuillez sélectionner une option" at bounding box center [423, 342] width 427 height 33
select select "16-18"
click at [210, 327] on select "10h-12h 12h-14h 14h-16h 16h-18h Veuillez sélectionner une option" at bounding box center [423, 342] width 427 height 33
click at [592, 434] on button "Simuler le prêt" at bounding box center [590, 431] width 94 height 28
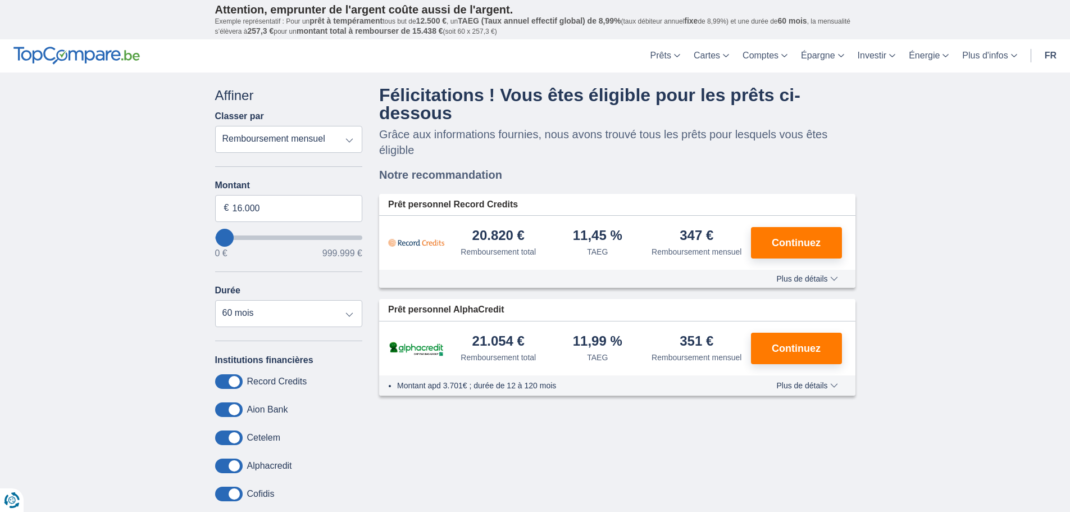
click at [834, 280] on span "Plus de détails" at bounding box center [806, 279] width 61 height 8
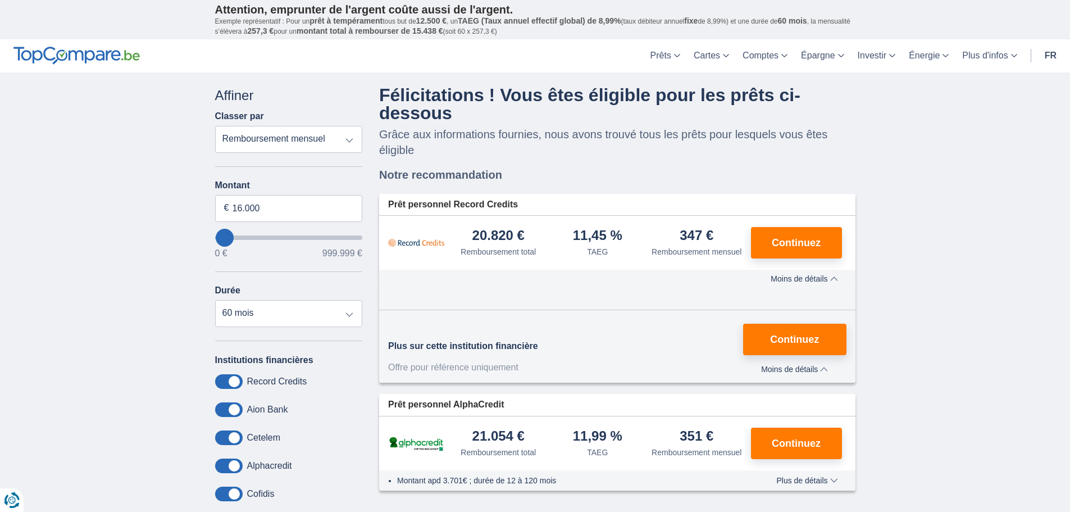
click at [834, 280] on span "Moins de détails" at bounding box center [804, 279] width 67 height 8
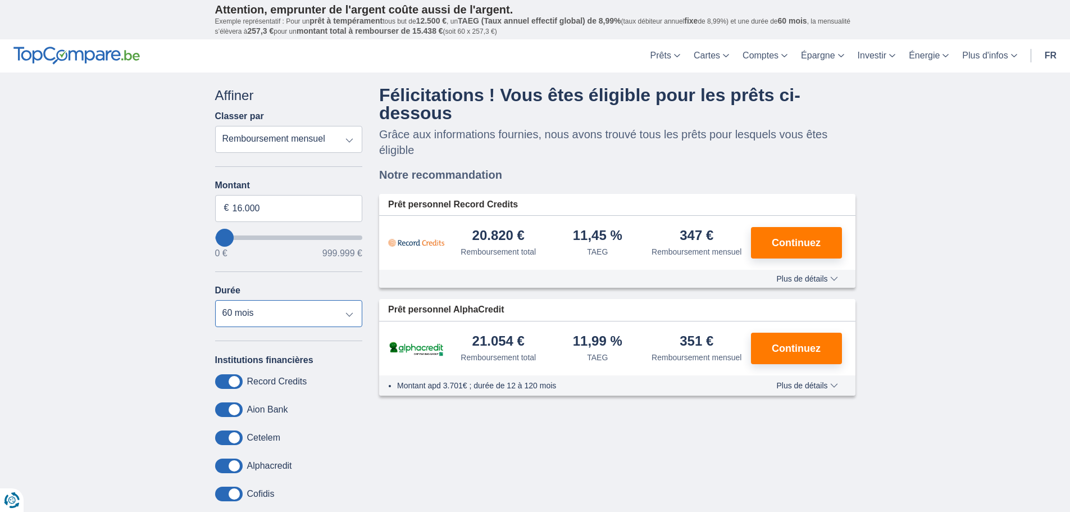
click at [344, 312] on select "12 mois 18 mois 24 mois 30 mois 36 mois 42 mois 48 mois 60 mois 72 mois 84 mois" at bounding box center [289, 313] width 148 height 27
select select "48"
click at [215, 300] on select "12 mois 18 mois 24 mois 30 mois 36 mois 42 mois 48 mois 60 mois 72 mois 84 mois" at bounding box center [289, 313] width 148 height 27
